Goal: Task Accomplishment & Management: Manage account settings

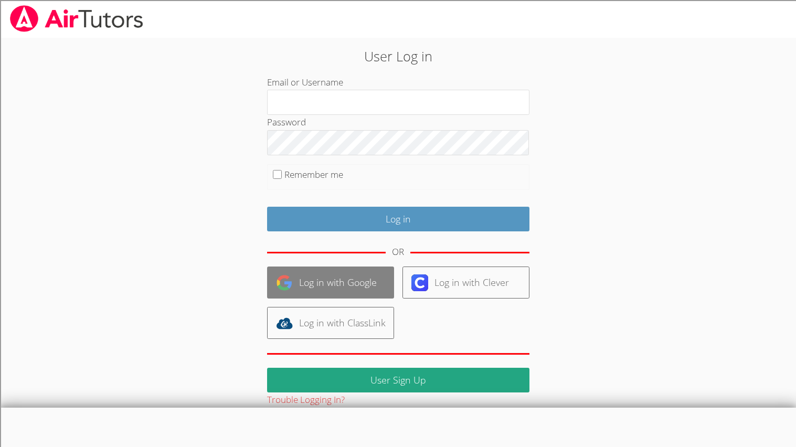
click at [292, 279] on link "Log in with Google" at bounding box center [330, 283] width 127 height 32
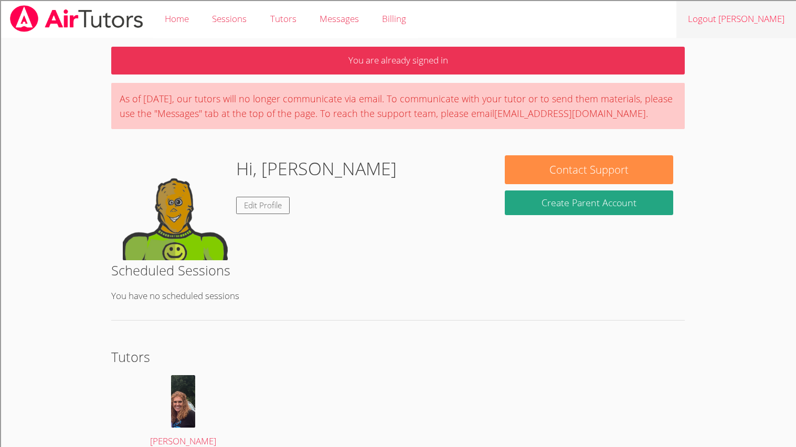
click at [742, 3] on link "Logout Eliseo" at bounding box center [737, 19] width 120 height 38
